Goal: Information Seeking & Learning: Learn about a topic

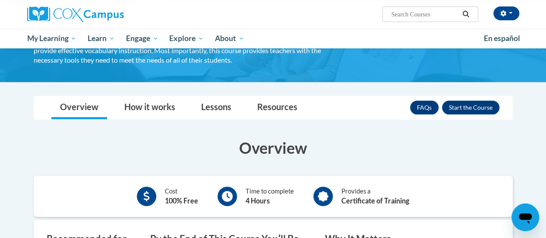
scroll to position [76, 0]
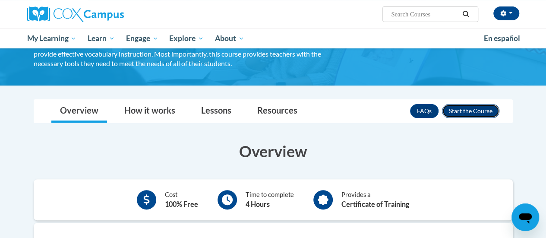
click at [476, 111] on button "Enroll" at bounding box center [470, 111] width 57 height 14
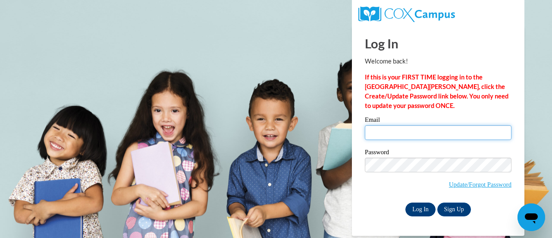
type input "ehlersj@fortschools.org"
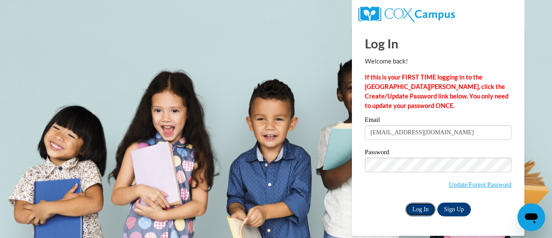
click at [414, 212] on input "Log In" at bounding box center [421, 209] width 30 height 14
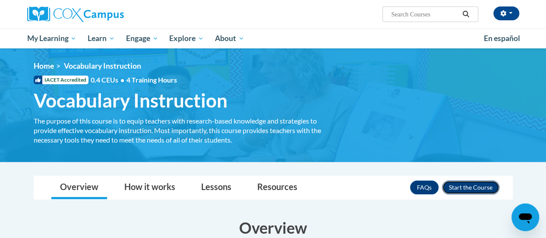
click at [462, 188] on button "Enroll" at bounding box center [470, 187] width 57 height 14
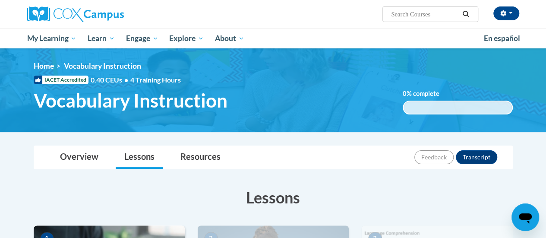
click at [462, 188] on h3 "Lessons" at bounding box center [273, 197] width 479 height 22
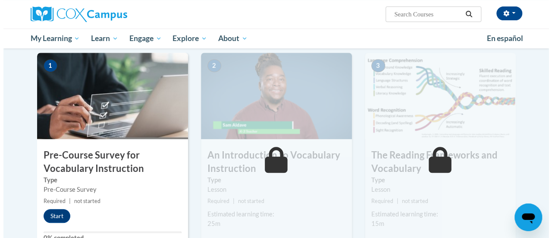
scroll to position [190, 0]
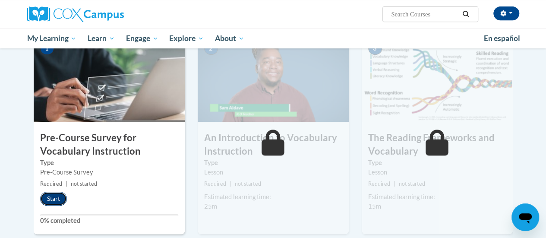
click at [61, 194] on button "Start" at bounding box center [53, 199] width 27 height 14
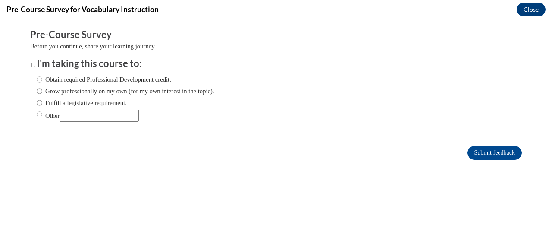
scroll to position [0, 0]
click at [49, 105] on label "Fulfill a legislative requirement." at bounding box center [82, 102] width 90 height 9
click at [42, 105] on input "Fulfill a legislative requirement." at bounding box center [40, 102] width 6 height 9
radio input "true"
click at [497, 151] on input "Submit feedback" at bounding box center [495, 153] width 54 height 14
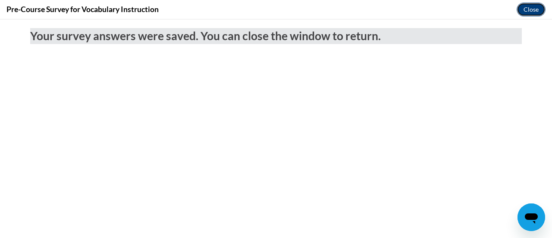
click at [536, 13] on button "Close" at bounding box center [531, 10] width 29 height 14
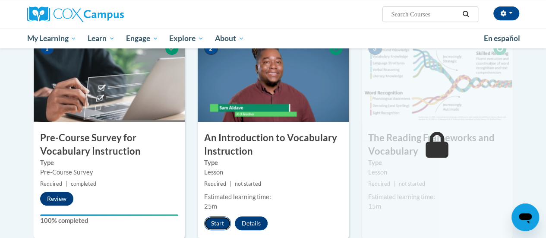
click at [217, 219] on button "Start" at bounding box center [217, 223] width 27 height 14
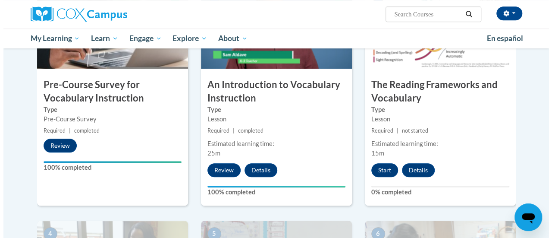
scroll to position [245, 0]
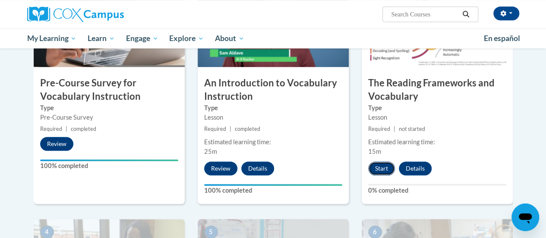
click at [377, 167] on button "Start" at bounding box center [381, 168] width 27 height 14
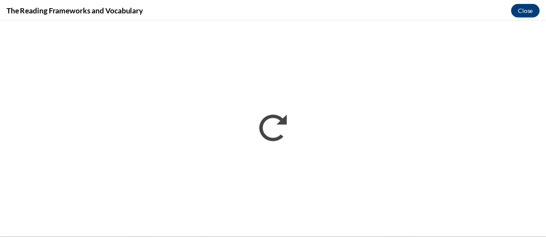
scroll to position [0, 0]
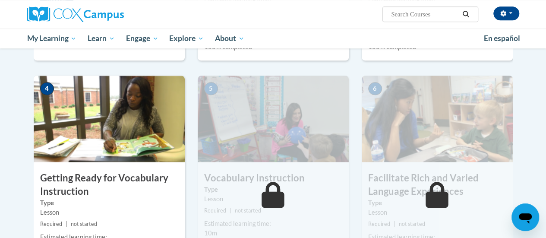
scroll to position [384, 0]
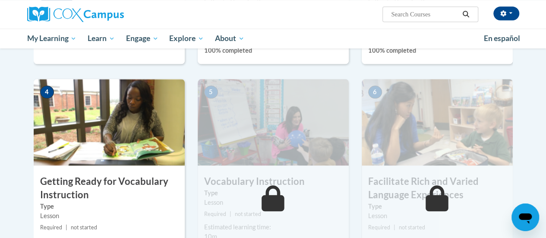
click at [120, 188] on h3 "Getting Ready for Vocabulary Instruction" at bounding box center [109, 188] width 151 height 27
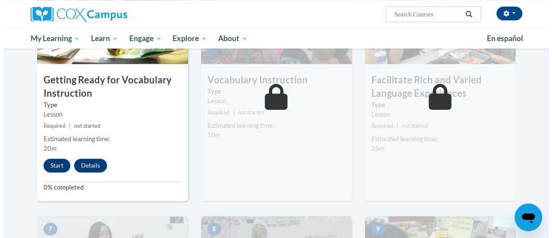
scroll to position [505, 0]
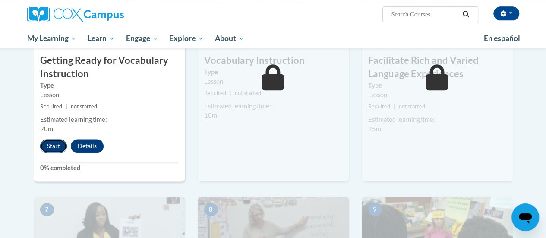
click at [54, 144] on button "Start" at bounding box center [53, 146] width 27 height 14
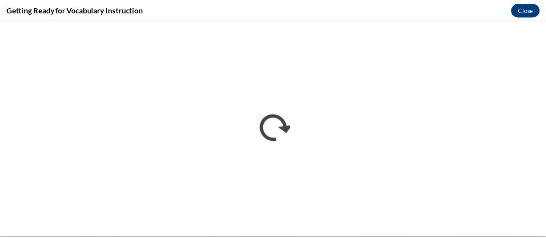
scroll to position [0, 0]
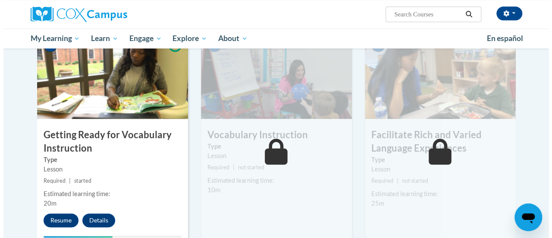
scroll to position [436, 0]
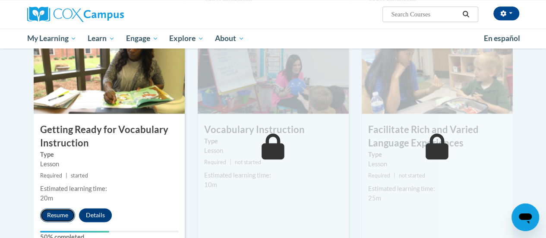
click at [58, 210] on button "Resume" at bounding box center [57, 215] width 35 height 14
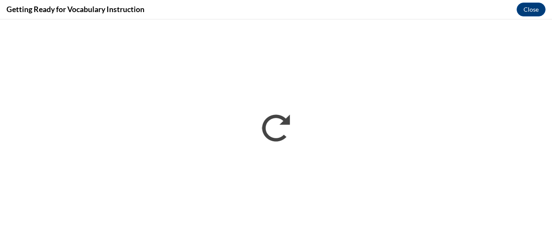
scroll to position [0, 0]
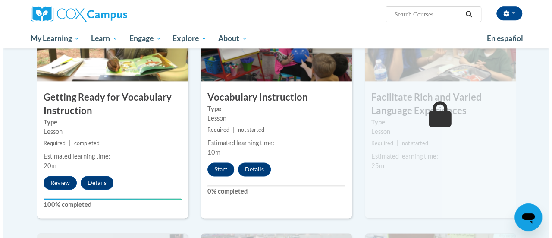
scroll to position [466, 0]
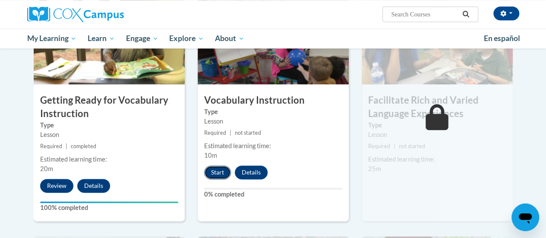
click at [225, 177] on button "Start" at bounding box center [217, 172] width 27 height 14
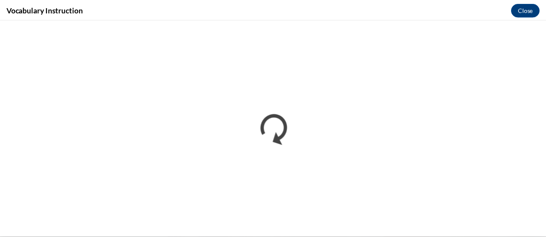
scroll to position [0, 0]
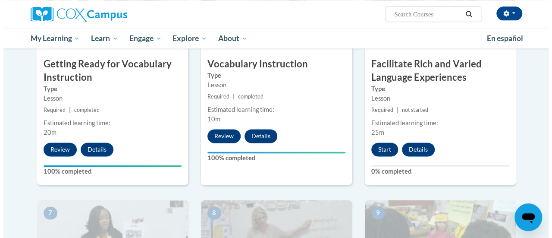
scroll to position [513, 0]
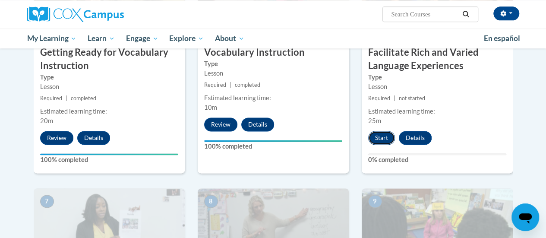
click at [380, 134] on button "Start" at bounding box center [381, 138] width 27 height 14
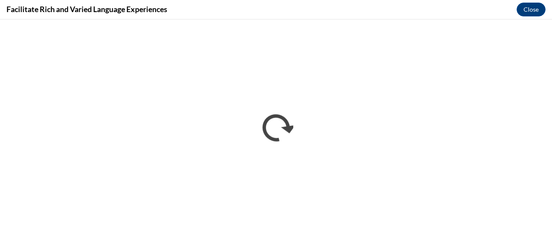
scroll to position [0, 0]
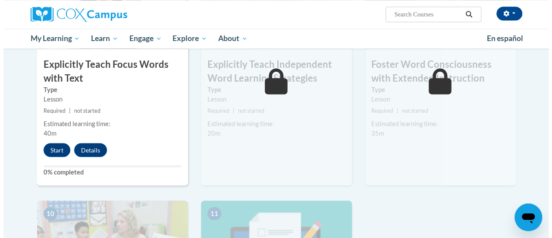
scroll to position [739, 0]
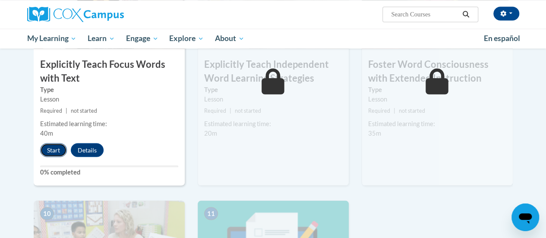
click at [48, 147] on button "Start" at bounding box center [53, 150] width 27 height 14
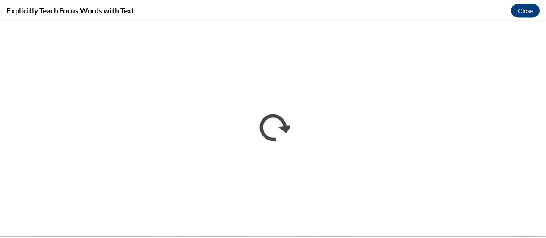
scroll to position [0, 0]
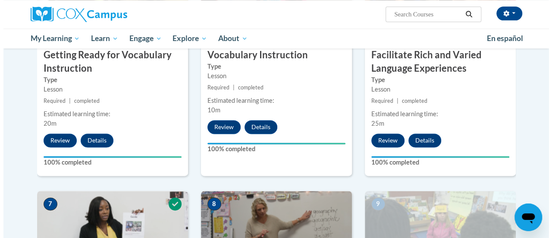
scroll to position [744, 0]
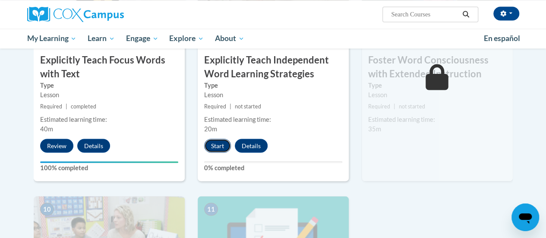
click at [220, 142] on button "Start" at bounding box center [217, 145] width 27 height 14
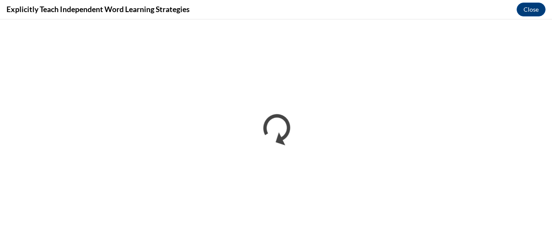
scroll to position [0, 0]
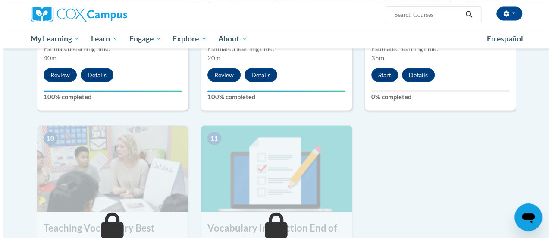
scroll to position [816, 0]
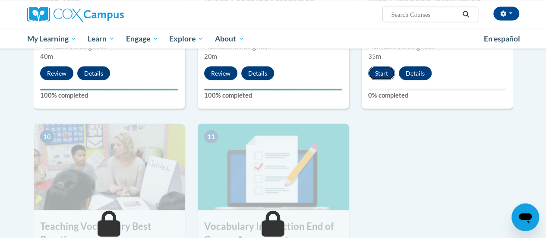
click at [384, 73] on button "Start" at bounding box center [381, 73] width 27 height 14
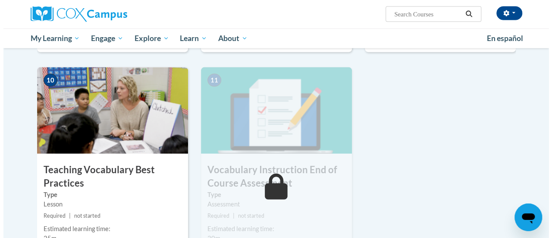
scroll to position [889, 0]
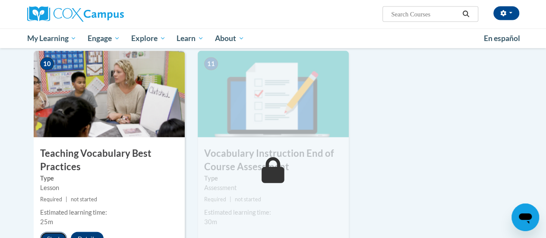
click at [51, 233] on button "Start" at bounding box center [53, 239] width 27 height 14
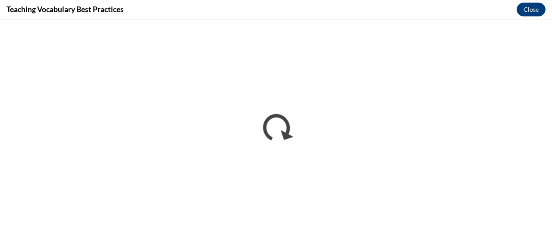
scroll to position [0, 0]
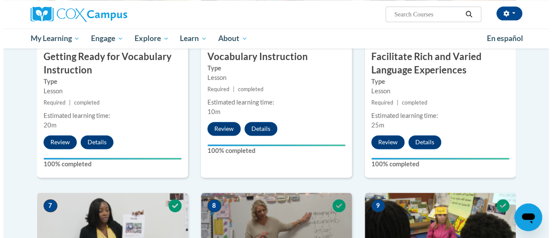
scroll to position [944, 0]
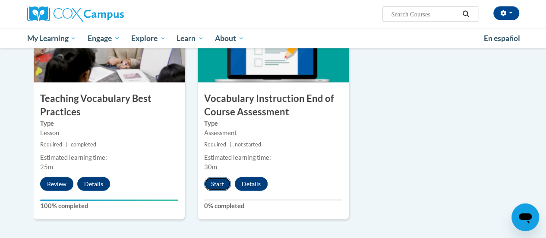
click at [213, 180] on button "Start" at bounding box center [217, 184] width 27 height 14
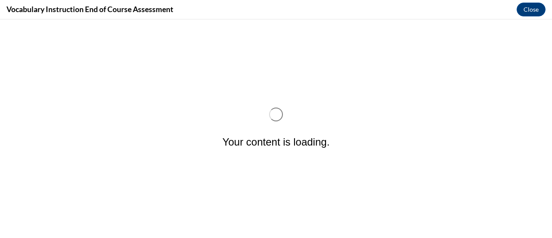
scroll to position [0, 0]
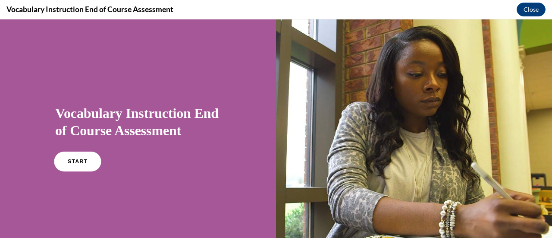
click at [69, 165] on link "START" at bounding box center [77, 161] width 47 height 20
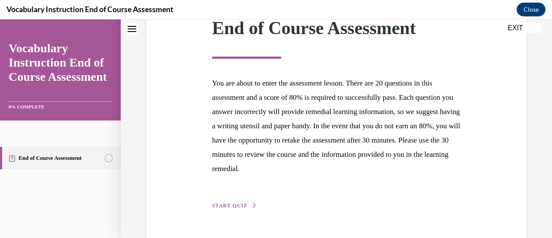
scroll to position [158, 0]
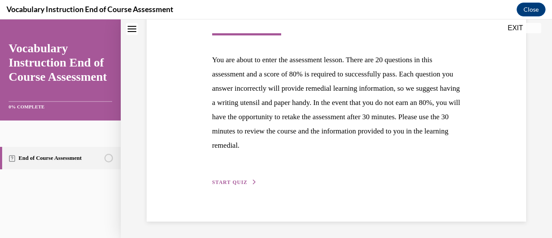
click at [232, 178] on button "START QUIZ" at bounding box center [234, 182] width 45 height 8
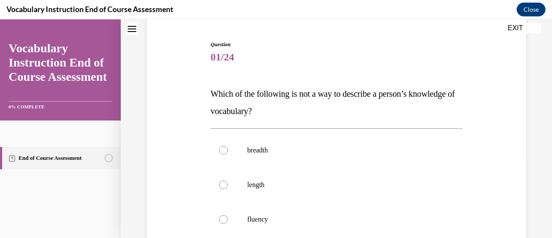
scroll to position [97, 0]
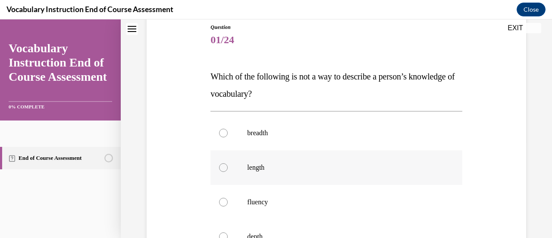
click at [255, 165] on p "length" at bounding box center [343, 167] width 193 height 9
click at [228, 165] on input "length" at bounding box center [223, 167] width 9 height 9
radio input "true"
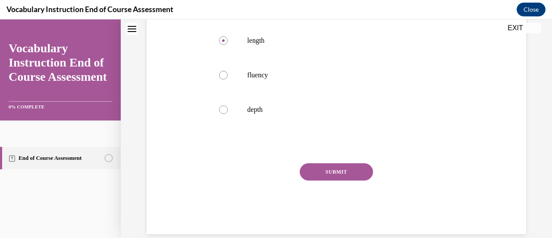
click at [339, 170] on button "SUBMIT" at bounding box center [336, 171] width 73 height 17
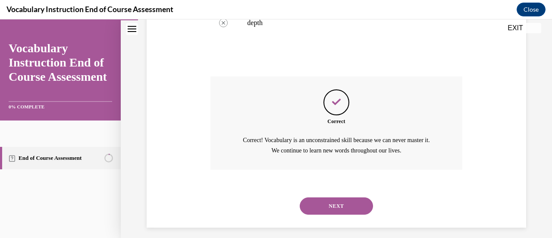
scroll to position [316, 0]
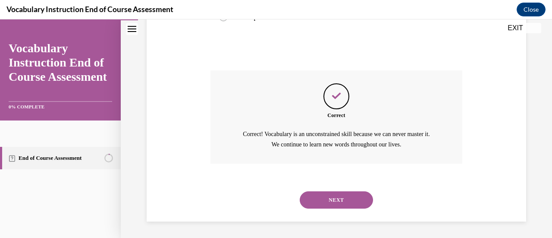
click at [344, 201] on button "NEXT" at bounding box center [336, 199] width 73 height 17
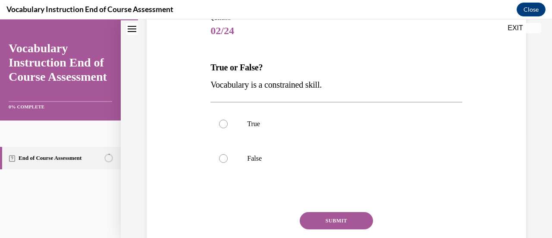
scroll to position [112, 0]
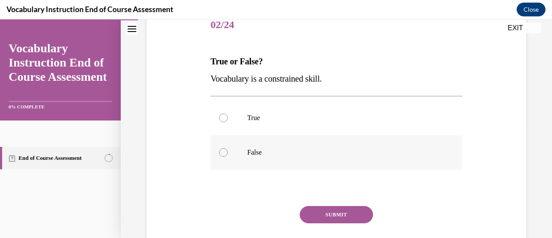
click at [281, 151] on p "False" at bounding box center [343, 152] width 193 height 9
click at [228, 151] on input "False" at bounding box center [223, 152] width 9 height 9
radio input "true"
click at [351, 213] on button "SUBMIT" at bounding box center [336, 214] width 73 height 17
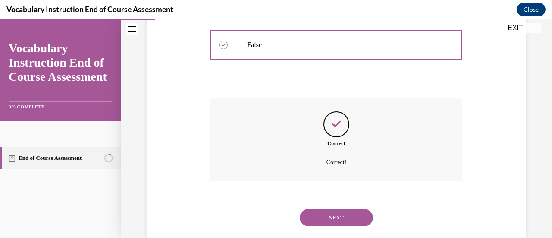
scroll to position [237, 0]
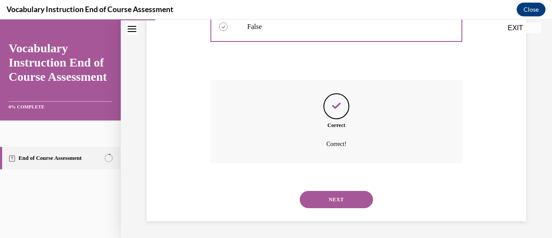
click at [355, 198] on button "NEXT" at bounding box center [336, 199] width 73 height 17
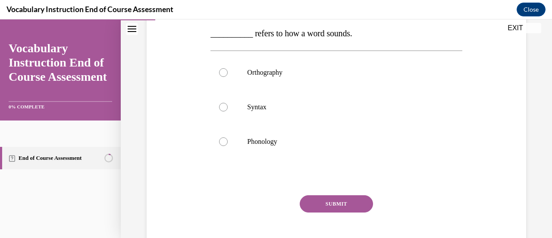
scroll to position [125, 0]
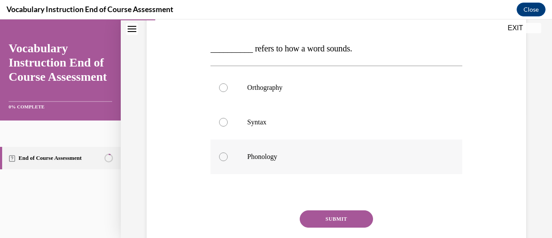
click at [311, 164] on label "Phonology" at bounding box center [337, 156] width 252 height 35
click at [228, 161] on input "Phonology" at bounding box center [223, 156] width 9 height 9
radio input "true"
click at [350, 214] on button "SUBMIT" at bounding box center [336, 218] width 73 height 17
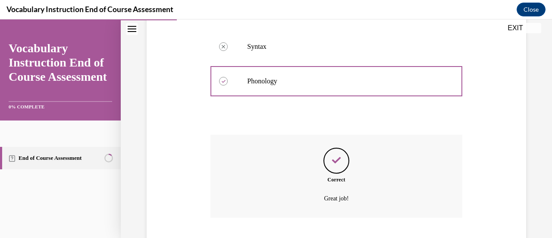
scroll to position [255, 0]
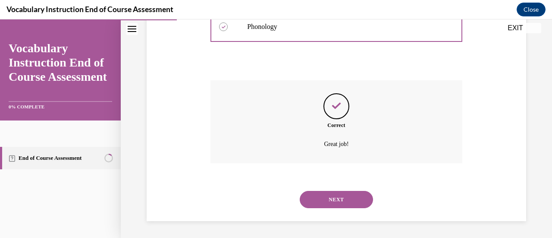
click at [310, 201] on button "NEXT" at bounding box center [336, 199] width 73 height 17
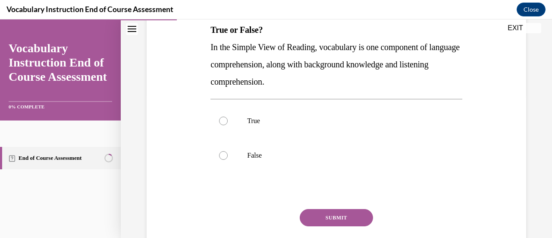
scroll to position [144, 0]
click at [356, 114] on label "True" at bounding box center [337, 120] width 252 height 35
click at [228, 116] on input "True" at bounding box center [223, 120] width 9 height 9
radio input "true"
click at [352, 216] on button "SUBMIT" at bounding box center [336, 216] width 73 height 17
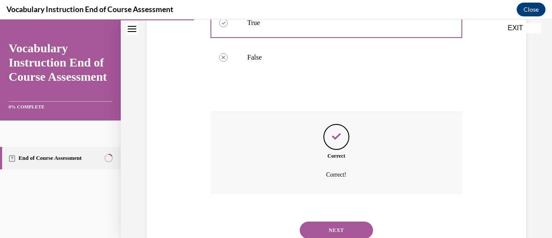
scroll to position [272, 0]
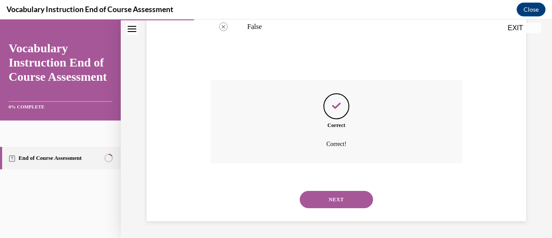
click at [351, 202] on button "NEXT" at bounding box center [336, 199] width 73 height 17
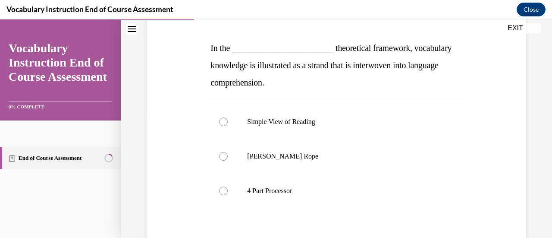
scroll to position [155, 0]
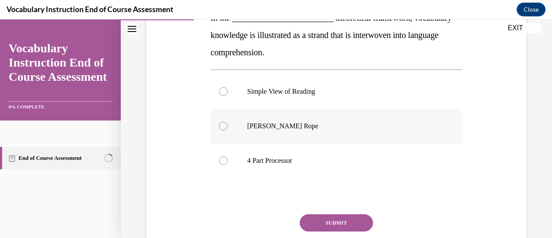
click at [288, 124] on p "Scarborough's Rope" at bounding box center [343, 126] width 193 height 9
click at [228, 124] on input "Scarborough's Rope" at bounding box center [223, 126] width 9 height 9
radio input "true"
click at [333, 220] on button "SUBMIT" at bounding box center [336, 222] width 73 height 17
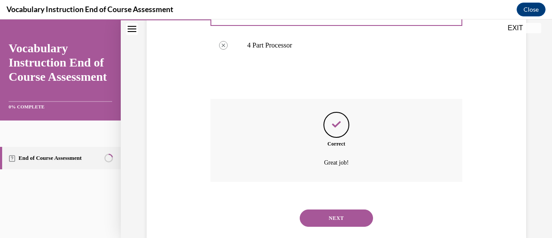
scroll to position [289, 0]
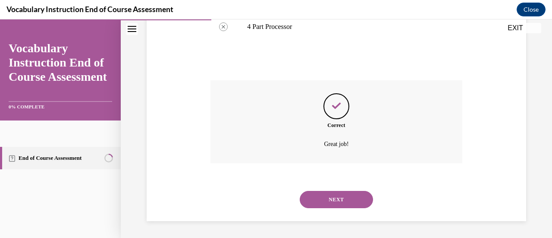
click at [347, 195] on button "NEXT" at bounding box center [336, 199] width 73 height 17
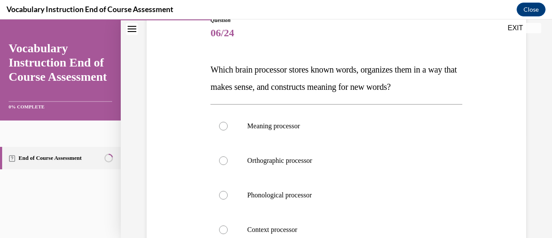
scroll to position [121, 0]
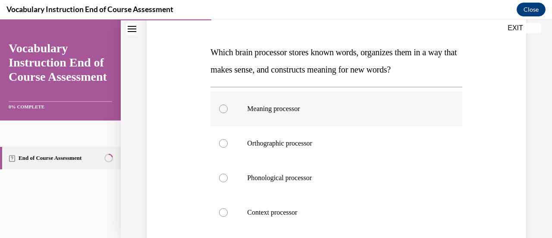
click at [299, 109] on p "Meaning processor" at bounding box center [343, 108] width 193 height 9
click at [228, 109] on input "Meaning processor" at bounding box center [223, 108] width 9 height 9
radio input "true"
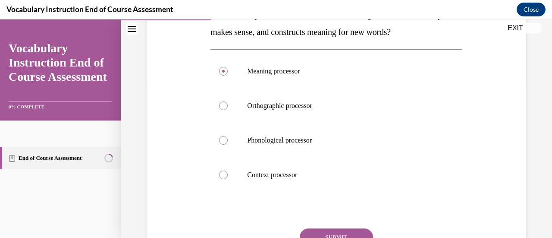
scroll to position [166, 0]
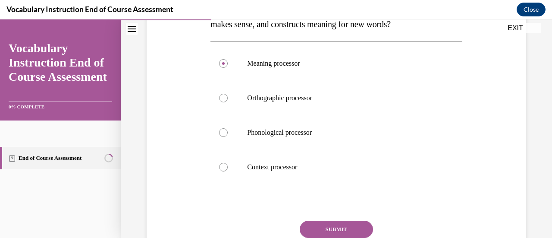
click at [333, 236] on button "SUBMIT" at bounding box center [336, 228] width 73 height 17
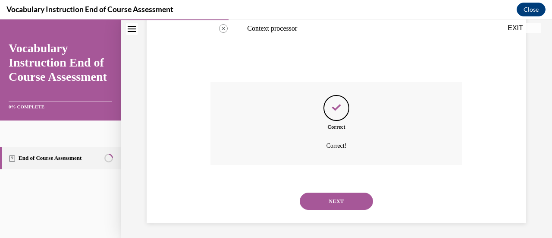
scroll to position [306, 0]
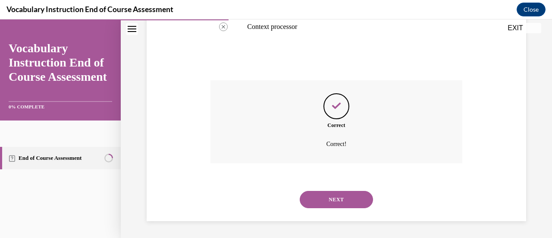
click at [341, 208] on button "NEXT" at bounding box center [336, 199] width 73 height 17
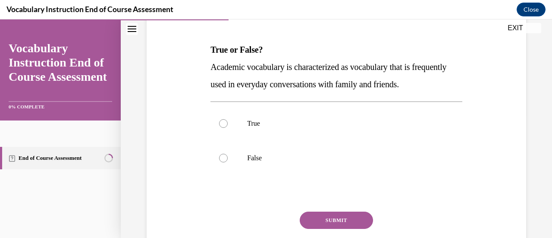
scroll to position [124, 0]
click at [248, 161] on label "False" at bounding box center [337, 157] width 252 height 35
click at [228, 161] on input "False" at bounding box center [223, 157] width 9 height 9
radio input "true"
click at [331, 219] on button "SUBMIT" at bounding box center [336, 219] width 73 height 17
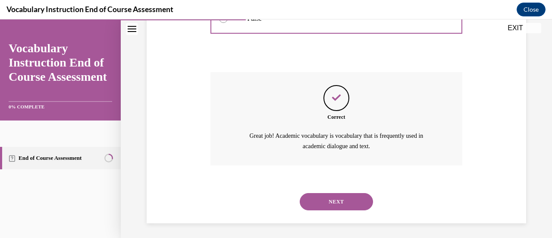
scroll to position [264, 0]
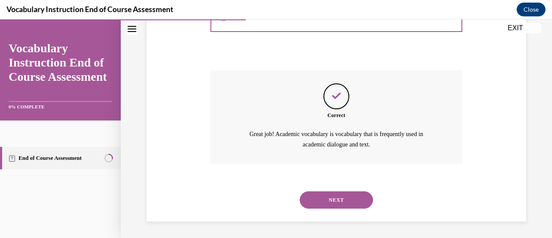
click at [330, 204] on button "NEXT" at bounding box center [336, 199] width 73 height 17
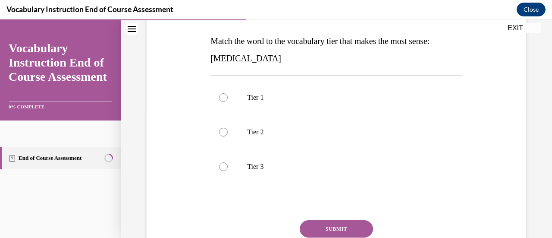
scroll to position [131, 0]
click at [293, 169] on p "Tier 3" at bounding box center [343, 167] width 193 height 9
click at [228, 169] on input "Tier 3" at bounding box center [223, 167] width 9 height 9
radio input "true"
click at [333, 226] on button "SUBMIT" at bounding box center [336, 229] width 73 height 17
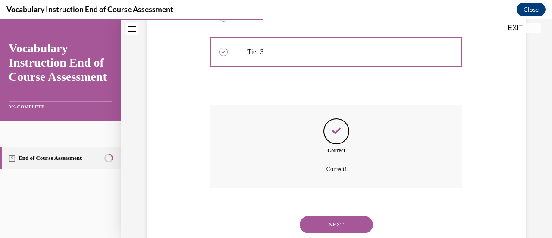
scroll to position [272, 0]
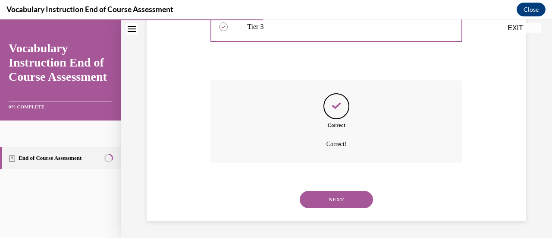
click at [333, 204] on button "NEXT" at bounding box center [336, 199] width 73 height 17
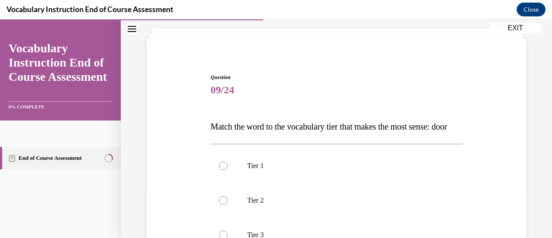
scroll to position [55, 0]
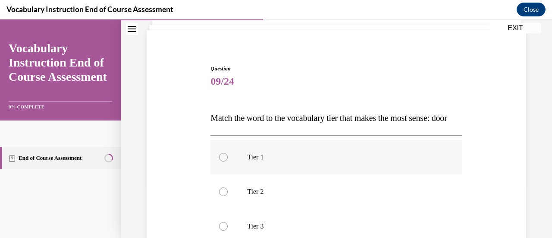
click at [235, 167] on label "Tier 1" at bounding box center [337, 157] width 252 height 35
click at [228, 161] on input "Tier 1" at bounding box center [223, 157] width 9 height 9
radio input "true"
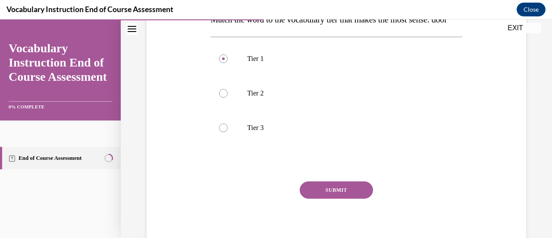
scroll to position [160, 0]
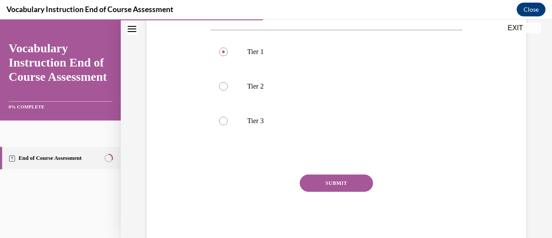
click at [318, 192] on button "SUBMIT" at bounding box center [336, 182] width 73 height 17
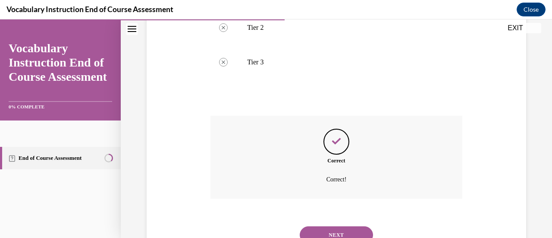
scroll to position [272, 0]
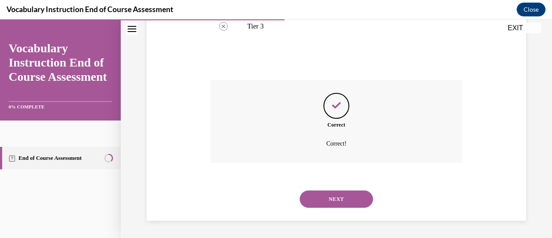
click at [318, 200] on button "NEXT" at bounding box center [336, 198] width 73 height 17
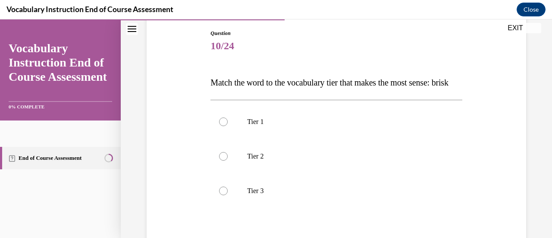
scroll to position [90, 0]
click at [237, 170] on label "Tier 2" at bounding box center [337, 157] width 252 height 35
click at [228, 161] on input "Tier 2" at bounding box center [223, 157] width 9 height 9
radio input "true"
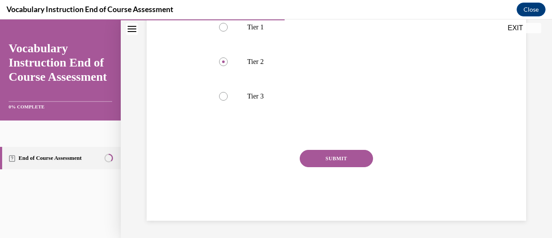
scroll to position [202, 0]
click at [325, 159] on button "SUBMIT" at bounding box center [336, 158] width 73 height 17
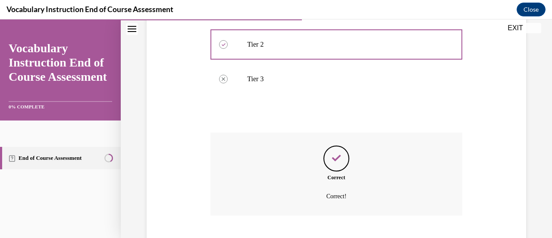
scroll to position [272, 0]
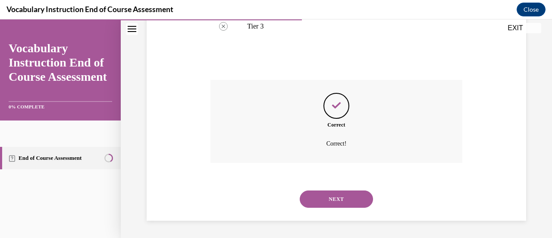
click at [334, 202] on button "NEXT" at bounding box center [336, 198] width 73 height 17
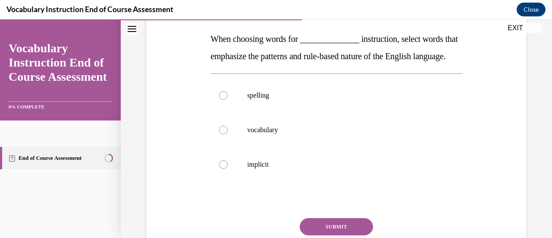
scroll to position [135, 0]
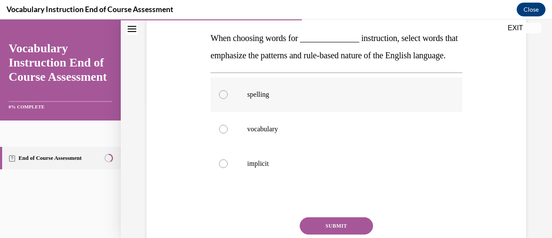
click at [281, 112] on label "spelling" at bounding box center [337, 94] width 252 height 35
click at [228, 99] on input "spelling" at bounding box center [223, 94] width 9 height 9
radio input "true"
click at [339, 234] on button "SUBMIT" at bounding box center [336, 225] width 73 height 17
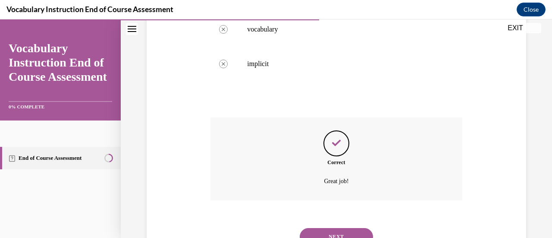
scroll to position [289, 0]
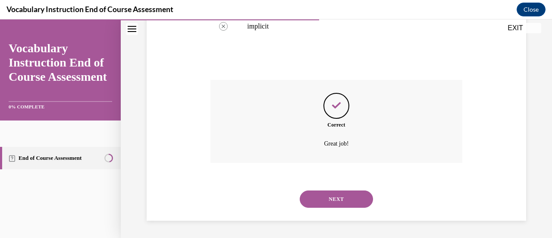
click at [342, 201] on button "NEXT" at bounding box center [336, 198] width 73 height 17
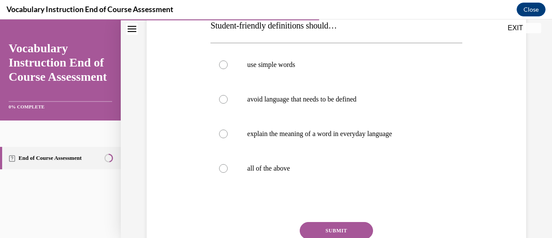
scroll to position [147, 0]
click at [255, 177] on label "all of the above" at bounding box center [337, 169] width 252 height 35
click at [228, 173] on input "all of the above" at bounding box center [223, 169] width 9 height 9
radio input "true"
click at [321, 227] on button "SUBMIT" at bounding box center [336, 231] width 73 height 17
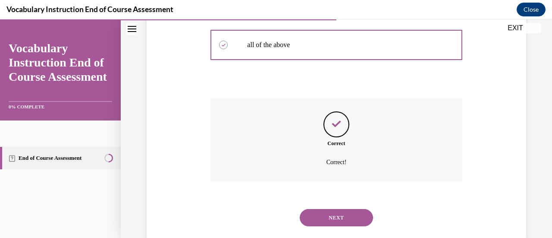
scroll to position [289, 0]
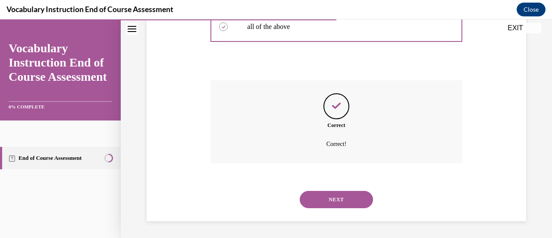
click at [342, 209] on div "NEXT" at bounding box center [337, 199] width 252 height 35
click at [346, 201] on button "NEXT" at bounding box center [336, 199] width 73 height 17
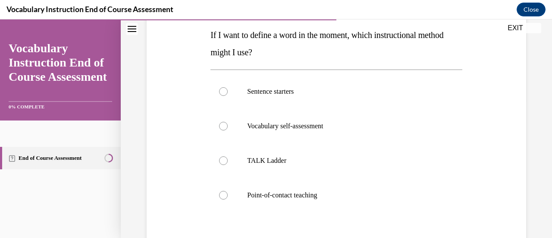
scroll to position [137, 0]
click at [350, 192] on p "Point-of-contact teaching" at bounding box center [343, 196] width 193 height 9
click at [228, 192] on input "Point-of-contact teaching" at bounding box center [223, 196] width 9 height 9
radio input "true"
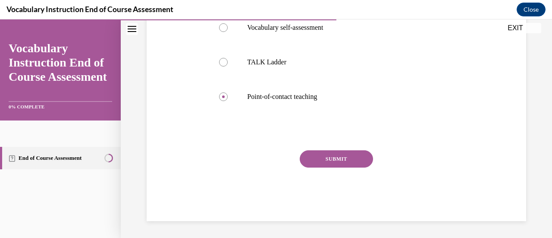
click at [342, 159] on button "SUBMIT" at bounding box center [336, 158] width 73 height 17
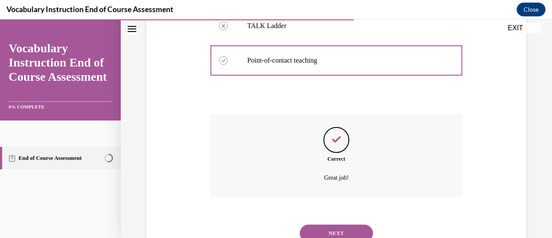
scroll to position [306, 0]
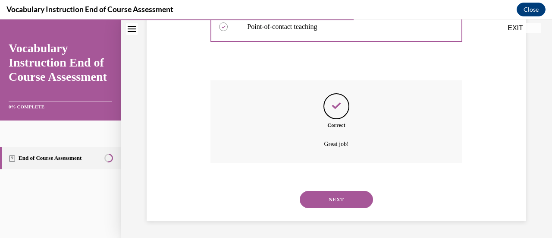
click at [339, 195] on button "NEXT" at bounding box center [336, 199] width 73 height 17
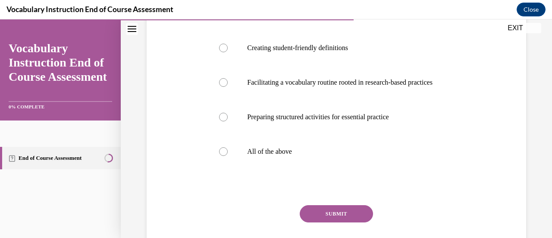
scroll to position [192, 0]
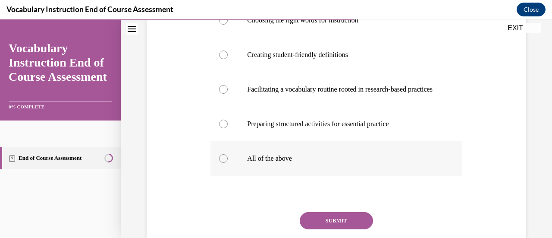
click at [374, 163] on p "All of the above" at bounding box center [343, 158] width 193 height 9
click at [228, 163] on input "All of the above" at bounding box center [223, 158] width 9 height 9
radio input "true"
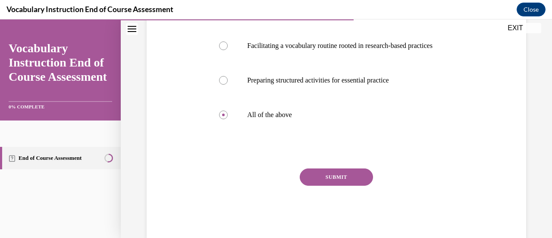
click at [327, 186] on button "SUBMIT" at bounding box center [336, 176] width 73 height 17
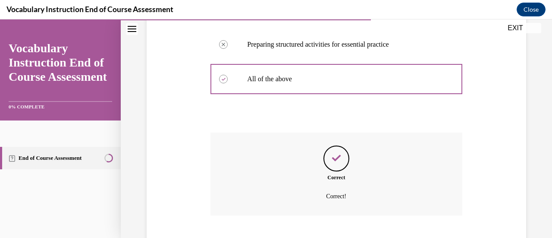
scroll to position [349, 0]
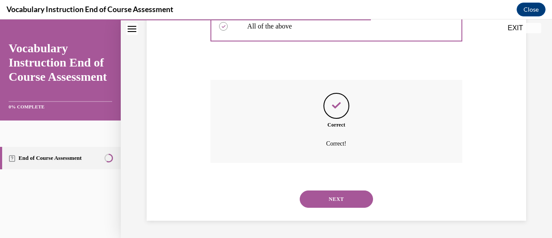
click at [333, 201] on button "NEXT" at bounding box center [336, 198] width 73 height 17
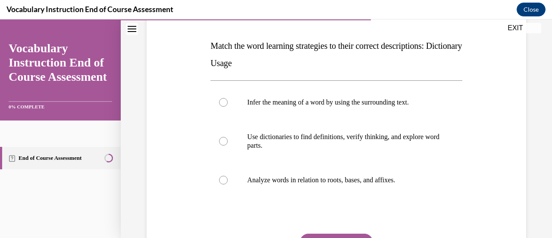
scroll to position [140, 0]
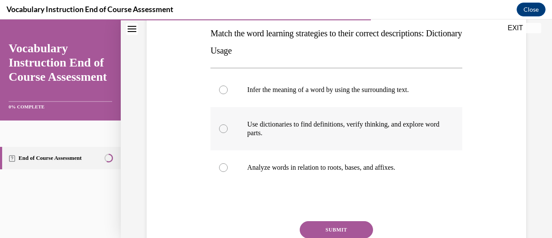
click at [376, 125] on p "Use dictionaries to find definitions, verify thinking, and explore word parts." at bounding box center [343, 128] width 193 height 17
click at [228, 125] on input "Use dictionaries to find definitions, verify thinking, and explore word parts." at bounding box center [223, 128] width 9 height 9
radio input "true"
click at [349, 227] on button "SUBMIT" at bounding box center [336, 229] width 73 height 17
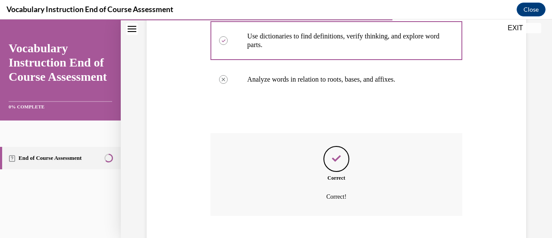
scroll to position [280, 0]
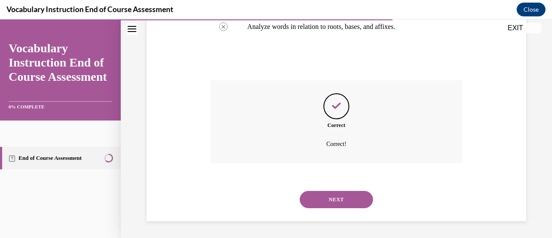
click at [339, 193] on button "NEXT" at bounding box center [336, 199] width 73 height 17
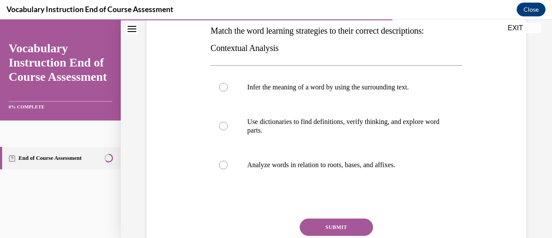
scroll to position [143, 0]
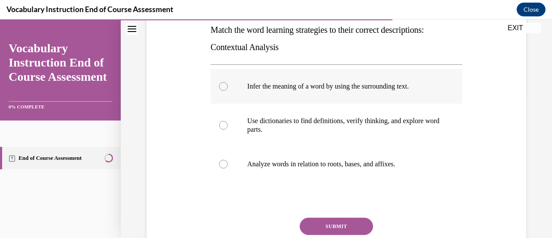
click at [420, 88] on p "Infer the meaning of a word by using the surrounding text." at bounding box center [343, 86] width 193 height 9
click at [228, 88] on input "Infer the meaning of a word by using the surrounding text." at bounding box center [223, 86] width 9 height 9
radio input "true"
click at [333, 223] on button "SUBMIT" at bounding box center [336, 225] width 73 height 17
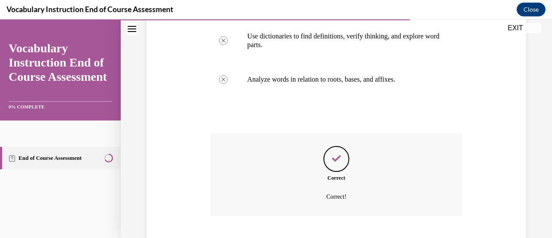
scroll to position [280, 0]
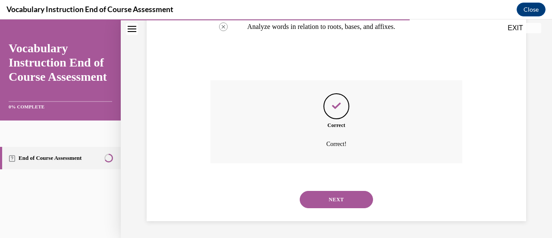
click at [345, 204] on button "NEXT" at bounding box center [336, 199] width 73 height 17
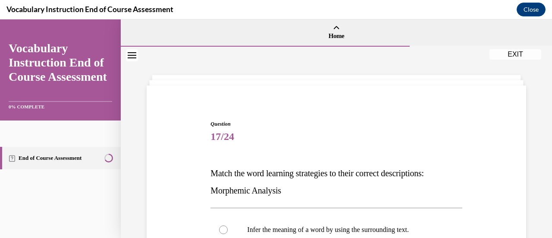
click at [324, 141] on span "17/24" at bounding box center [337, 136] width 252 height 17
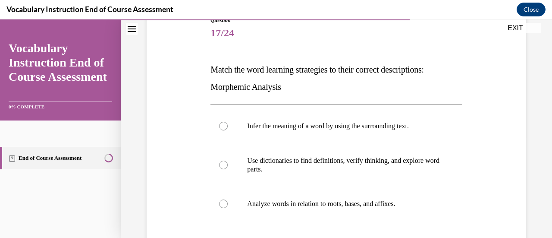
scroll to position [121, 0]
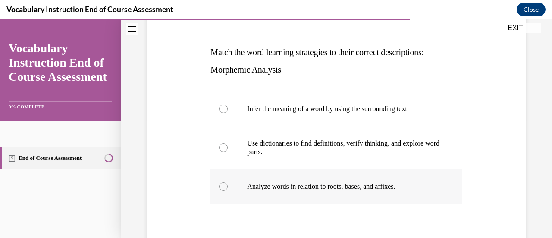
click at [320, 172] on label "Analyze words in relation to roots, bases, and affixes." at bounding box center [337, 186] width 252 height 35
click at [228, 182] on input "Analyze words in relation to roots, bases, and affixes." at bounding box center [223, 186] width 9 height 9
radio input "true"
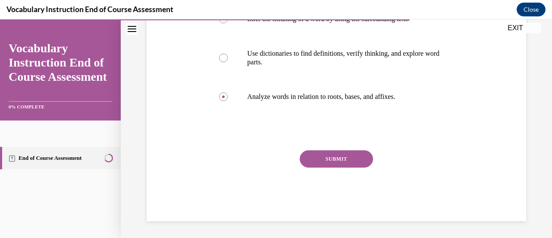
click at [331, 156] on button "SUBMIT" at bounding box center [336, 158] width 73 height 17
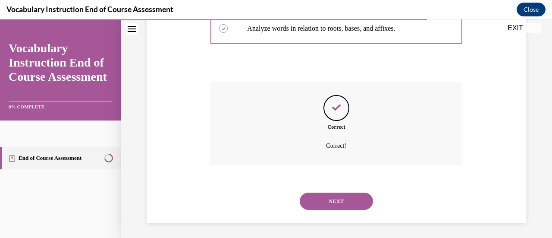
scroll to position [280, 0]
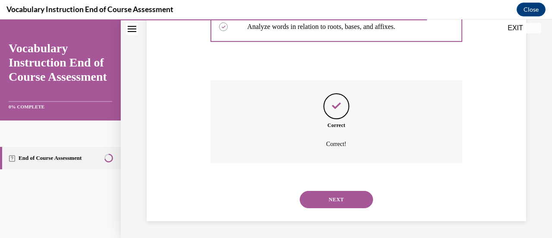
click at [334, 202] on button "NEXT" at bounding box center [336, 199] width 73 height 17
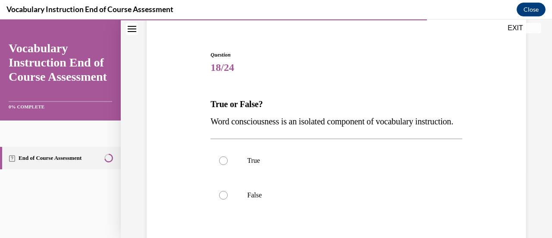
scroll to position [86, 0]
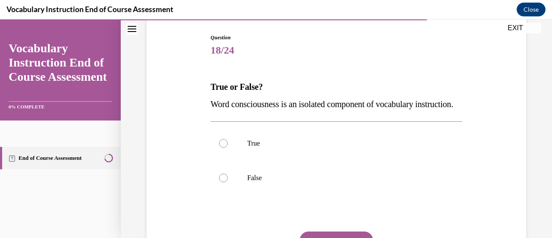
click at [334, 195] on label "False" at bounding box center [337, 177] width 252 height 35
click at [228, 182] on input "False" at bounding box center [223, 177] width 9 height 9
radio input "true"
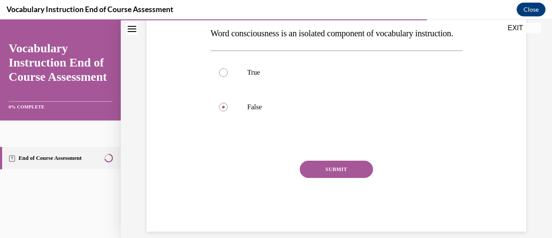
scroll to position [158, 0]
click at [340, 176] on button "SUBMIT" at bounding box center [336, 167] width 73 height 17
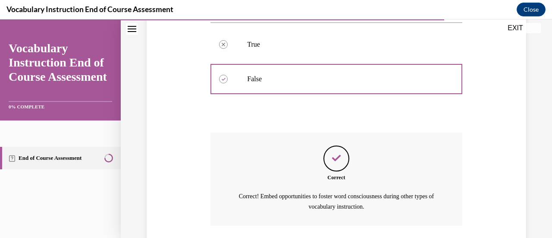
scroll to position [264, 0]
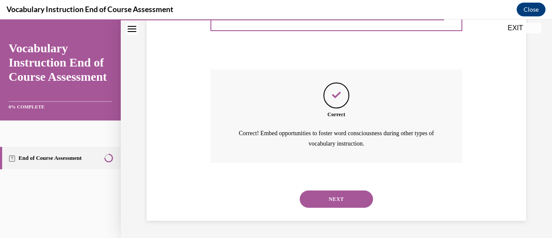
click at [338, 201] on button "NEXT" at bounding box center [336, 198] width 73 height 17
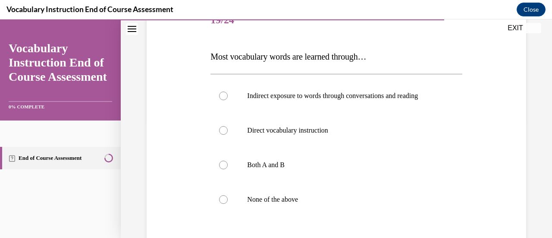
scroll to position [114, 0]
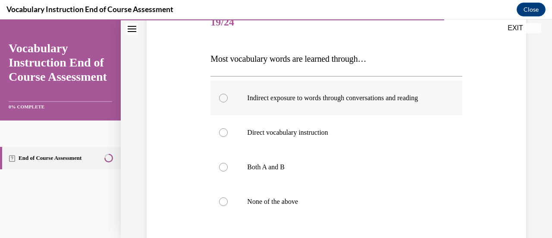
click at [426, 102] on label "Indirect exposure to words through conversations and reading" at bounding box center [337, 98] width 252 height 35
click at [228, 102] on input "Indirect exposure to words through conversations and reading" at bounding box center [223, 98] width 9 height 9
radio input "true"
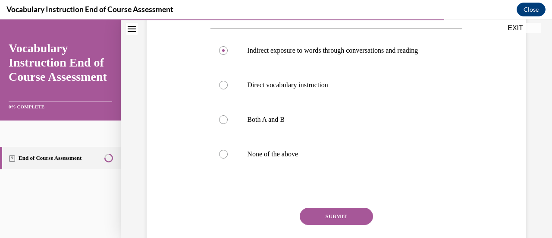
click at [347, 218] on button "SUBMIT" at bounding box center [336, 216] width 73 height 17
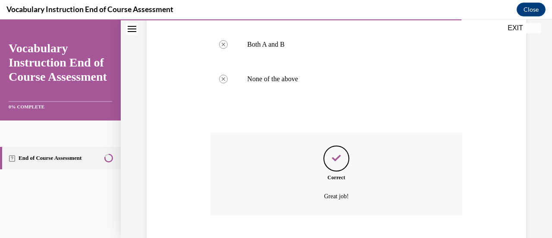
scroll to position [289, 0]
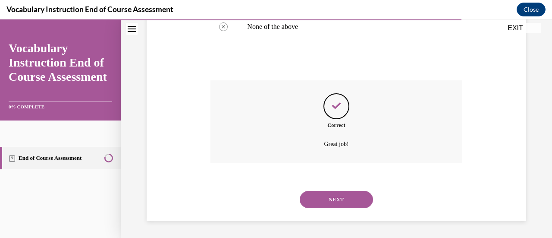
click at [342, 203] on button "NEXT" at bounding box center [336, 199] width 73 height 17
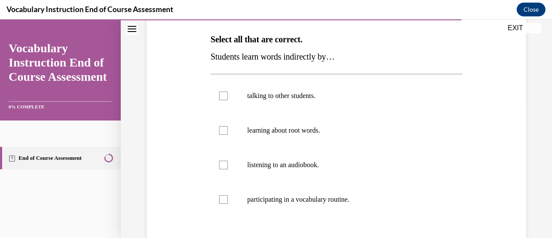
scroll to position [135, 0]
click at [308, 95] on p "talking to other students." at bounding box center [343, 95] width 193 height 9
click at [228, 95] on input "talking to other students." at bounding box center [223, 95] width 9 height 9
checkbox input "true"
click at [305, 155] on label "listening to an audiobook." at bounding box center [337, 164] width 252 height 35
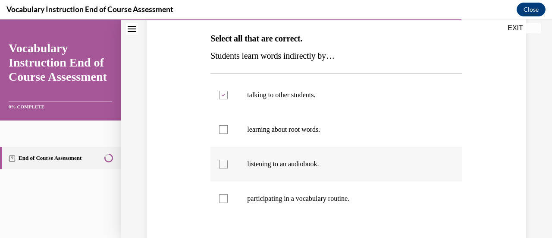
click at [228, 160] on input "listening to an audiobook." at bounding box center [223, 164] width 9 height 9
checkbox input "true"
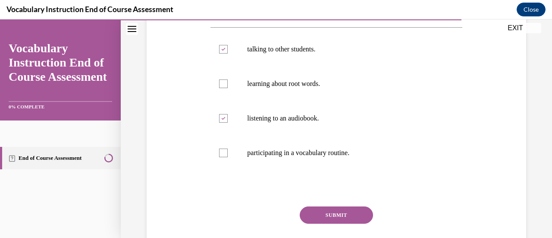
scroll to position [182, 0]
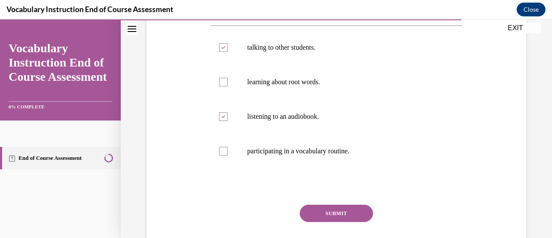
click at [324, 219] on button "SUBMIT" at bounding box center [336, 212] width 73 height 17
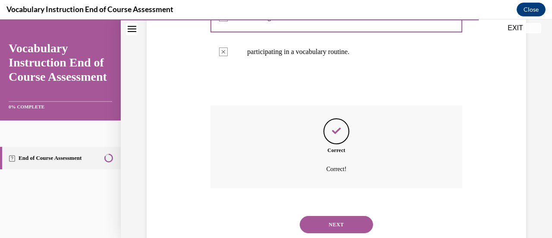
scroll to position [306, 0]
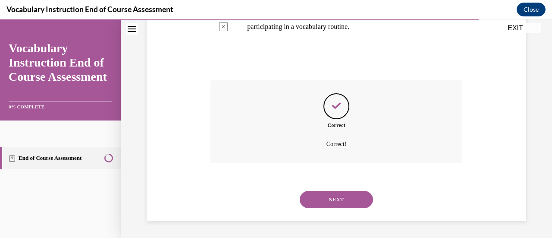
click at [340, 197] on button "NEXT" at bounding box center [336, 199] width 73 height 17
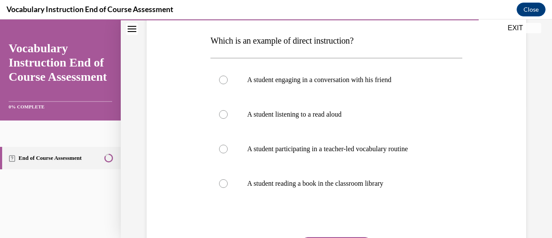
scroll to position [136, 0]
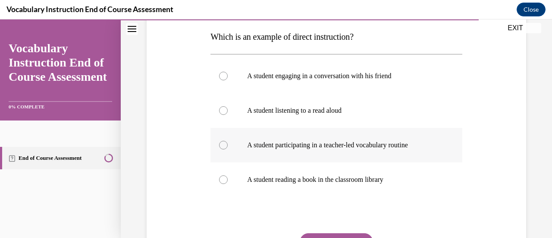
click at [364, 144] on p "A student participating in a teacher-led vocabulary routine" at bounding box center [343, 145] width 193 height 9
click at [228, 144] on input "A student participating in a teacher-led vocabulary routine" at bounding box center [223, 145] width 9 height 9
radio input "true"
click at [360, 236] on button "SUBMIT" at bounding box center [336, 241] width 73 height 17
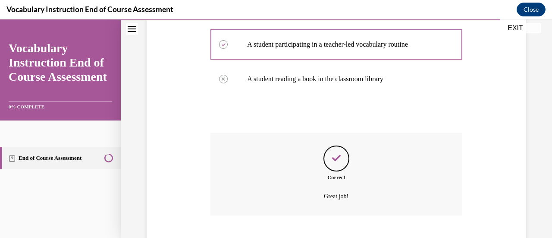
scroll to position [289, 0]
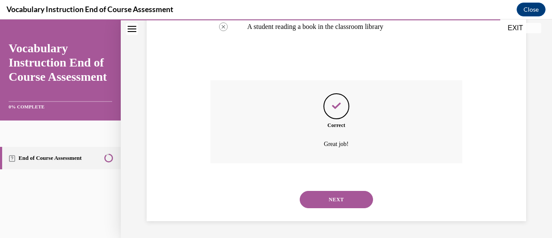
click at [329, 201] on button "NEXT" at bounding box center [336, 199] width 73 height 17
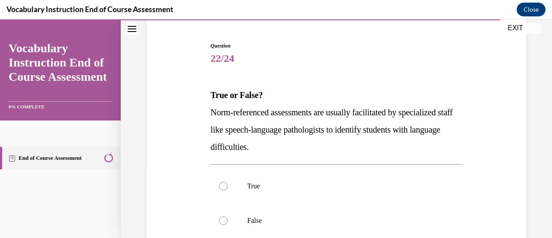
scroll to position [80, 0]
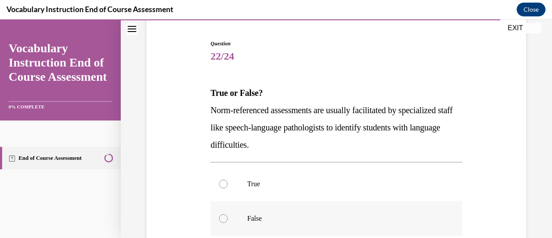
click at [242, 219] on label "False" at bounding box center [337, 218] width 252 height 35
click at [228, 219] on input "False" at bounding box center [223, 218] width 9 height 9
radio input "true"
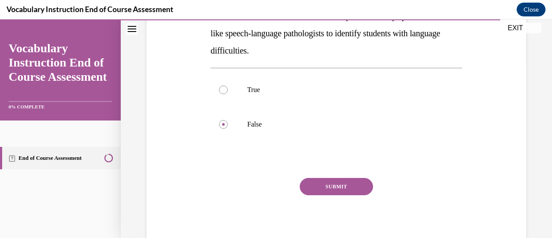
click at [346, 184] on button "SUBMIT" at bounding box center [336, 186] width 73 height 17
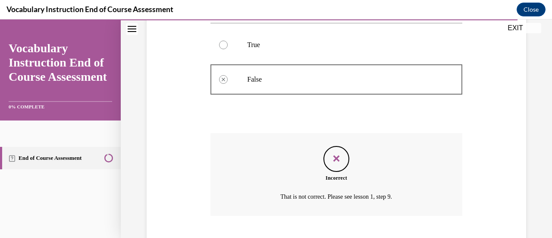
scroll to position [272, 0]
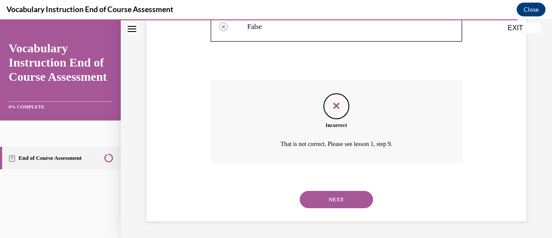
click at [347, 202] on button "NEXT" at bounding box center [336, 199] width 73 height 17
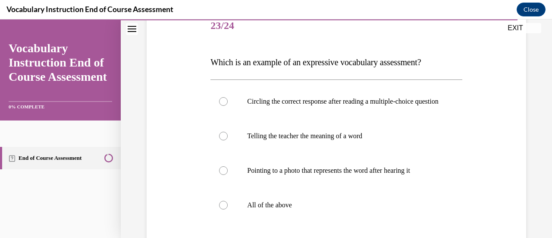
scroll to position [112, 0]
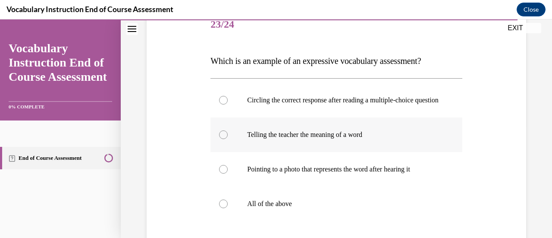
click at [325, 151] on label "Telling the teacher the meaning of a word" at bounding box center [337, 134] width 252 height 35
click at [228, 139] on input "Telling the teacher the meaning of a word" at bounding box center [223, 134] width 9 height 9
radio input "true"
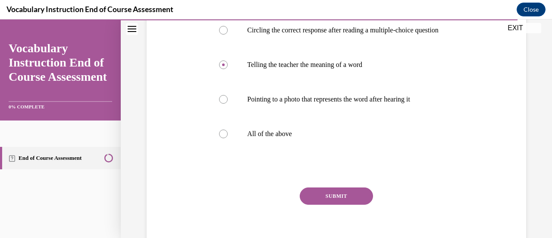
click at [352, 204] on button "SUBMIT" at bounding box center [336, 195] width 73 height 17
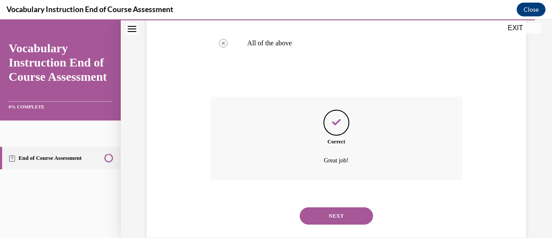
scroll to position [298, 0]
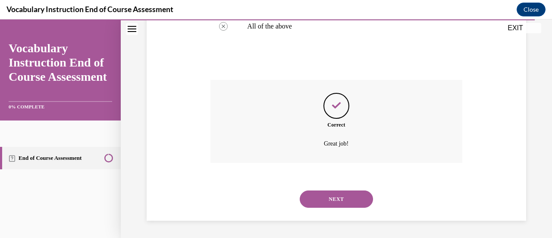
click at [350, 203] on button "NEXT" at bounding box center [336, 198] width 73 height 17
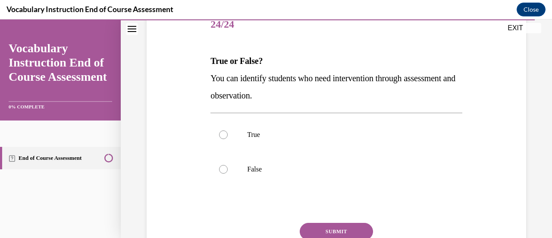
scroll to position [110, 0]
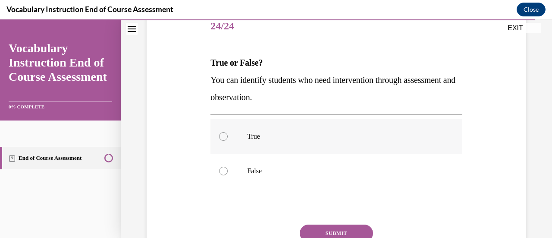
click at [228, 141] on label "True" at bounding box center [337, 136] width 252 height 35
click at [228, 141] on input "True" at bounding box center [223, 136] width 9 height 9
radio input "true"
click at [359, 227] on button "SUBMIT" at bounding box center [336, 232] width 73 height 17
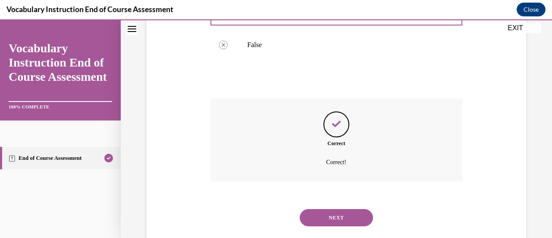
scroll to position [255, 0]
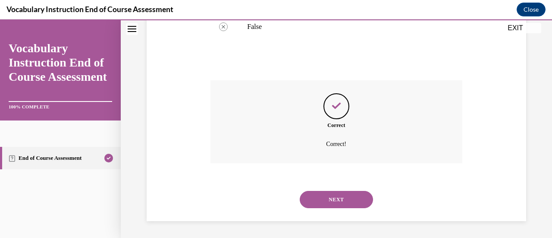
click at [347, 205] on button "NEXT" at bounding box center [336, 199] width 73 height 17
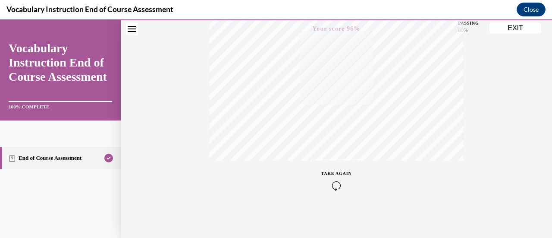
scroll to position [0, 0]
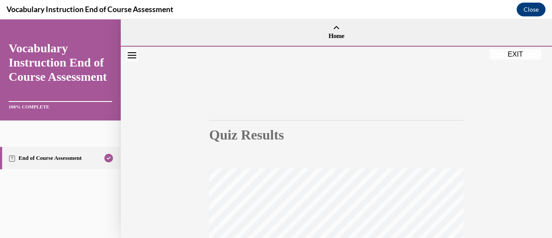
click at [537, 58] on button "EXIT" at bounding box center [516, 54] width 52 height 10
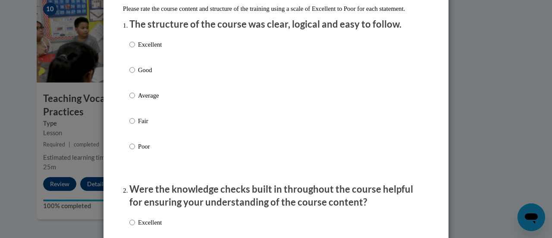
scroll to position [104, 0]
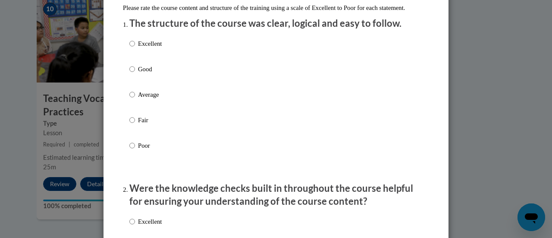
click at [148, 48] on p "Excellent" at bounding box center [150, 43] width 24 height 9
click at [135, 48] on input "Excellent" at bounding box center [132, 43] width 6 height 9
radio input "true"
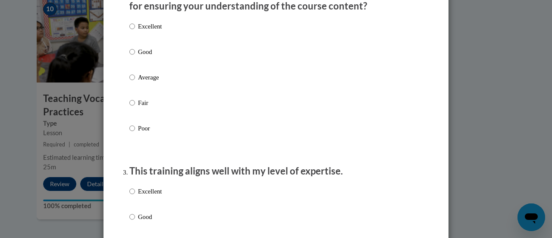
scroll to position [311, 0]
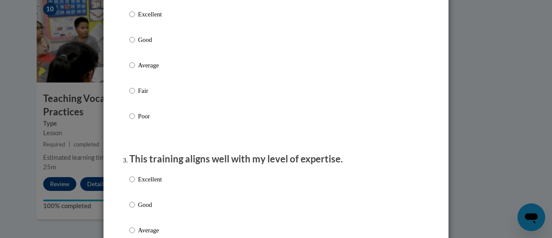
click at [151, 19] on p "Excellent" at bounding box center [150, 13] width 24 height 9
click at [135, 19] on input "Excellent" at bounding box center [132, 13] width 6 height 9
radio input "true"
click at [156, 184] on p "Excellent" at bounding box center [150, 178] width 24 height 9
click at [135, 184] on input "Excellent" at bounding box center [132, 178] width 6 height 9
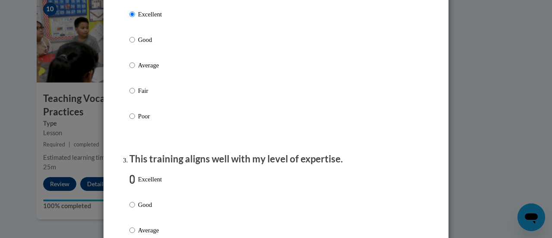
radio input "true"
click at [285, 187] on div "Excellent Good Average Fair Poor" at bounding box center [275, 240] width 293 height 141
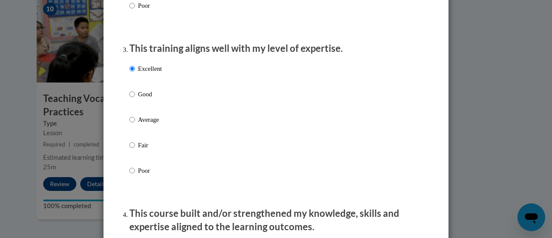
scroll to position [518, 0]
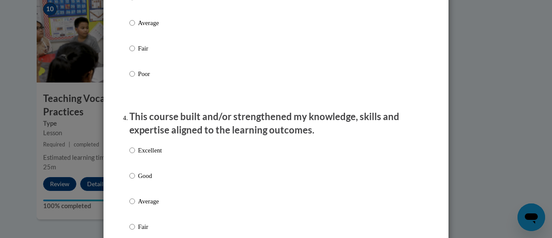
click at [147, 165] on label "Excellent" at bounding box center [145, 156] width 32 height 23
click at [135, 155] on input "Excellent" at bounding box center [132, 149] width 6 height 9
radio input "true"
click at [244, 179] on div "Excellent Good Average Fair Poor" at bounding box center [275, 211] width 293 height 141
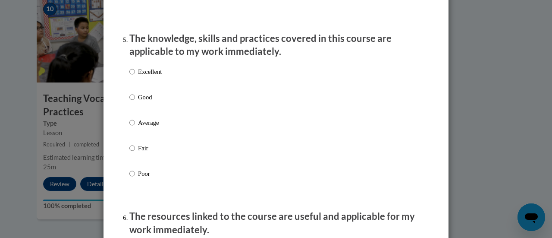
scroll to position [794, 0]
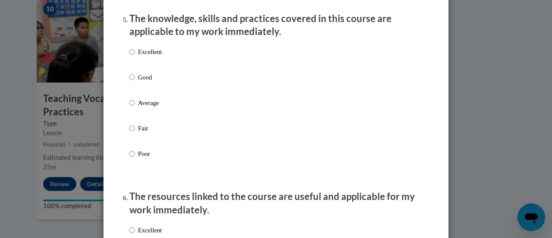
click at [155, 57] on p "Excellent" at bounding box center [150, 51] width 24 height 9
click at [135, 57] on input "Excellent" at bounding box center [132, 51] width 6 height 9
radio input "true"
click at [305, 132] on div "Excellent Good Average Fair Poor" at bounding box center [275, 113] width 293 height 141
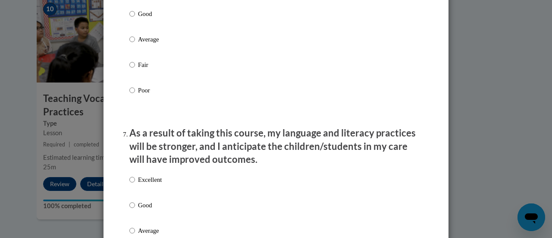
scroll to position [1018, 0]
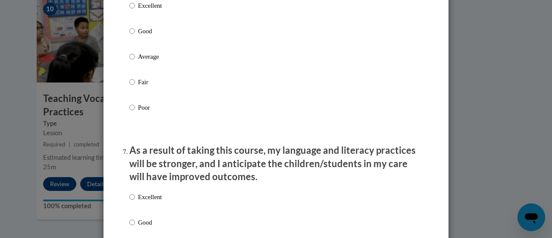
click at [140, 10] on p "Excellent" at bounding box center [150, 5] width 24 height 9
click at [135, 10] on input "Excellent" at bounding box center [132, 5] width 6 height 9
radio input "true"
drag, startPoint x: 140, startPoint y: 10, endPoint x: 296, endPoint y: 127, distance: 195.1
click at [296, 127] on div "Excellent Good Average Fair Poor" at bounding box center [275, 67] width 293 height 141
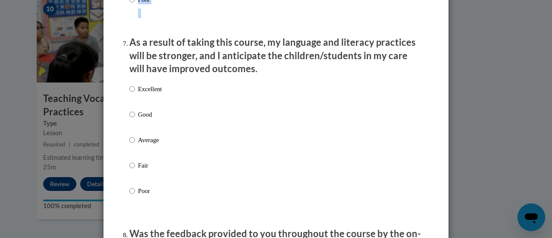
scroll to position [1139, 0]
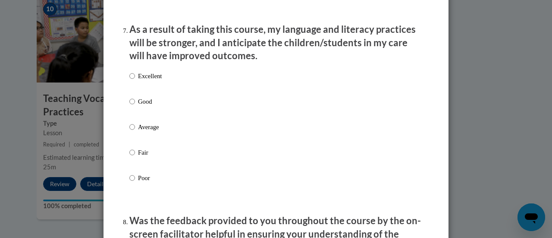
click at [150, 81] on p "Excellent" at bounding box center [150, 75] width 24 height 9
click at [135, 81] on input "Excellent" at bounding box center [132, 75] width 6 height 9
radio input "true"
click at [368, 130] on div "Excellent Good Average Fair Poor" at bounding box center [275, 137] width 293 height 141
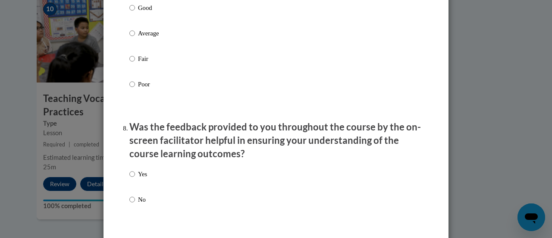
scroll to position [1329, 0]
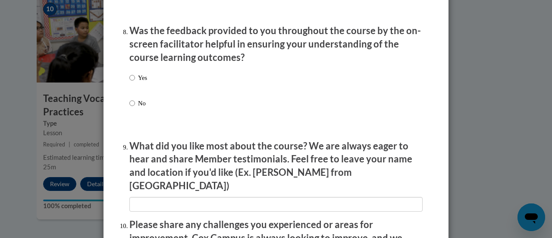
click at [130, 79] on div "Yes No" at bounding box center [138, 97] width 18 height 57
click at [129, 82] on input "Yes" at bounding box center [132, 77] width 6 height 9
radio input "true"
click at [330, 133] on div "Yes No" at bounding box center [275, 101] width 293 height 64
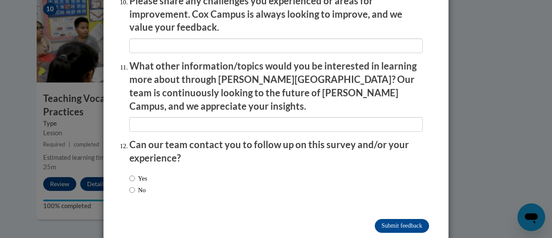
scroll to position [1553, 0]
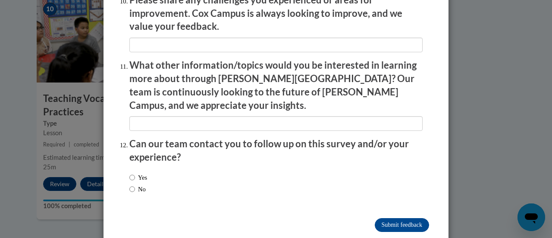
click at [140, 184] on label "No" at bounding box center [137, 188] width 16 height 9
click at [135, 184] on input "No" at bounding box center [132, 188] width 6 height 9
radio input "true"
click at [408, 218] on input "Submit feedback" at bounding box center [402, 225] width 54 height 14
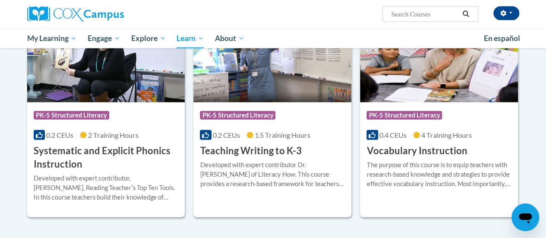
scroll to position [966, 0]
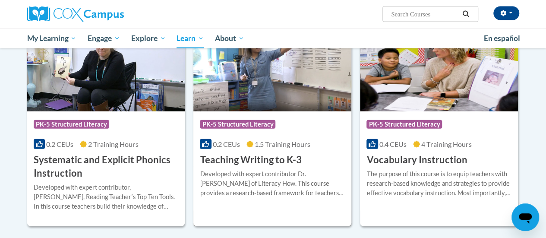
click at [251, 155] on h3 "Teaching Writing to K-3" at bounding box center [250, 159] width 101 height 13
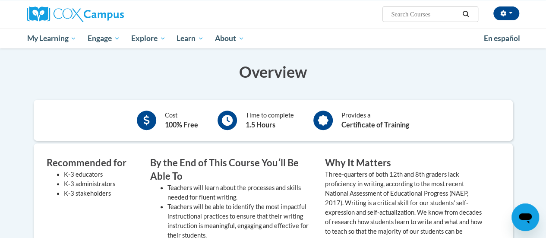
scroll to position [167, 0]
